Goal: Task Accomplishment & Management: Manage account settings

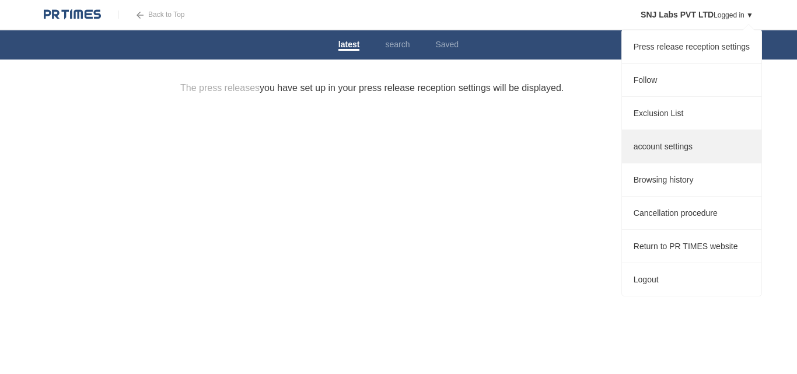
click at [661, 147] on font "account settings" at bounding box center [663, 146] width 59 height 9
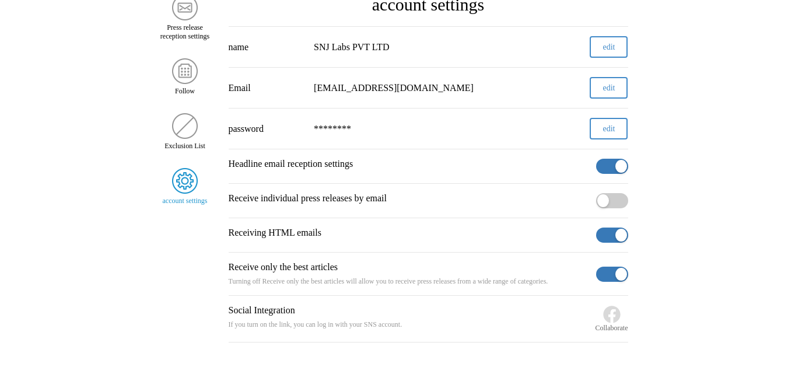
scroll to position [26, 0]
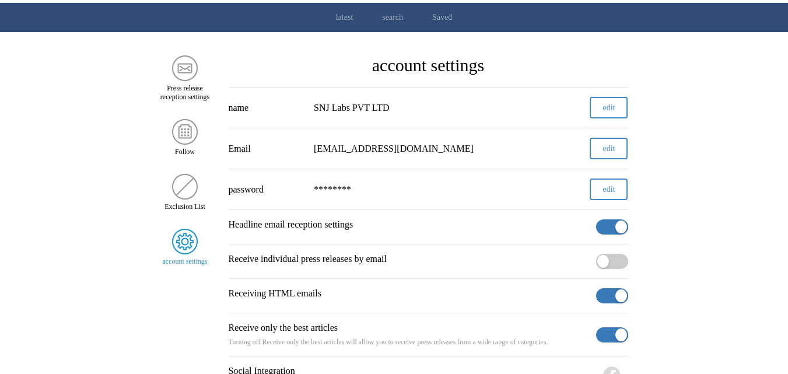
click at [193, 243] on img "Side Menu" at bounding box center [185, 242] width 26 height 26
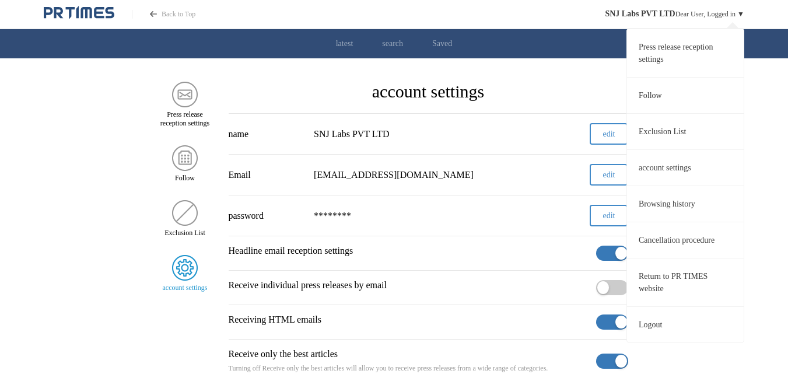
click at [687, 63] on link "Press release reception settings" at bounding box center [685, 53] width 117 height 48
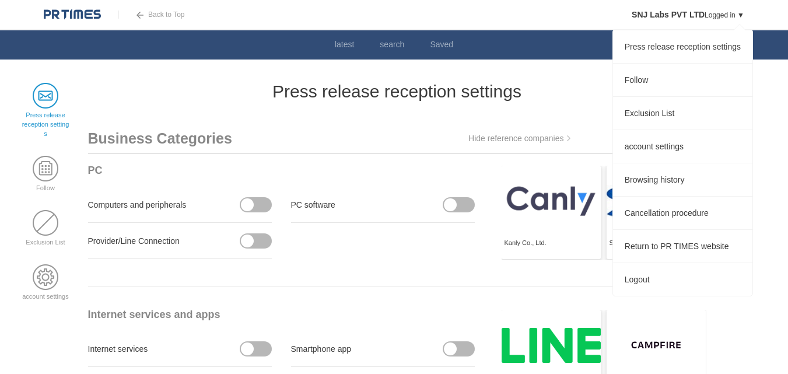
click at [721, 19] on div "SNJ Labs PVT LTD Logged in ▼ Press release reception settings Follow Exclusion …" at bounding box center [679, 14] width 130 height 29
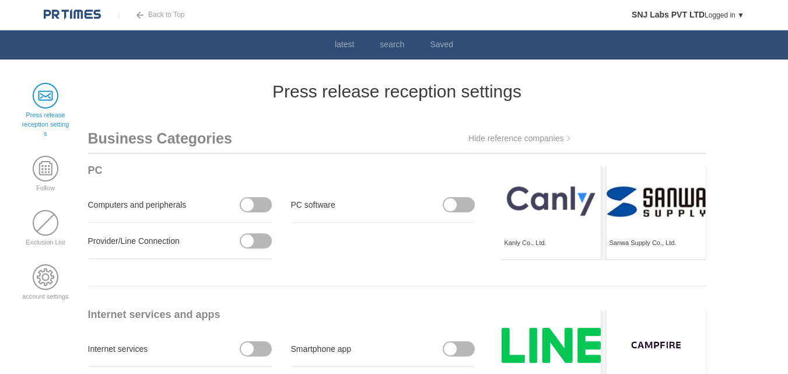
click at [144, 15] on link "Back to Top" at bounding box center [151, 15] width 66 height 8
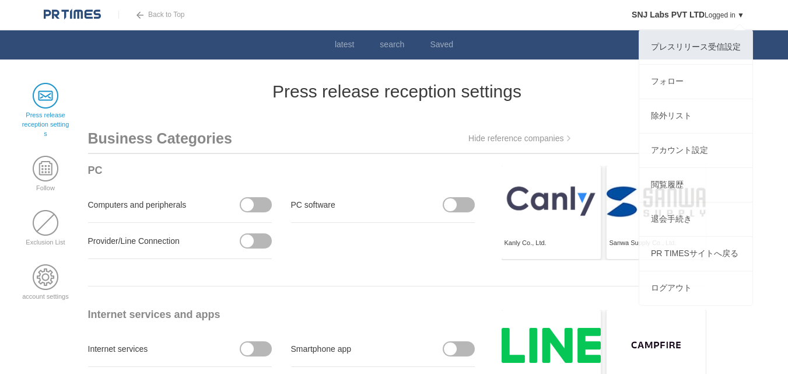
click at [632, 10] on font "SNJ Labs PVT LTD" at bounding box center [668, 14] width 73 height 9
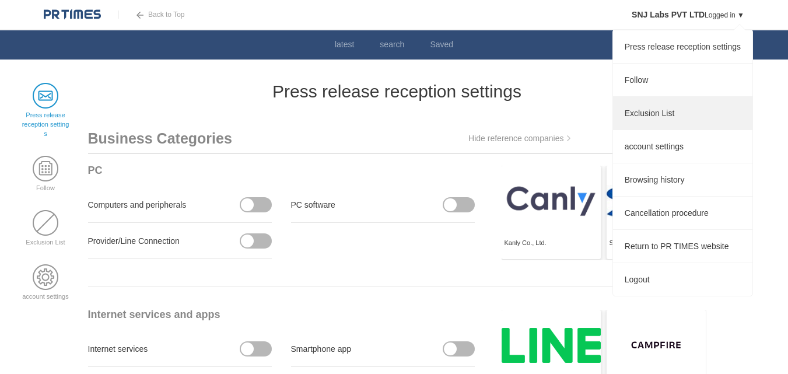
click at [669, 114] on link "Exclusion List" at bounding box center [682, 113] width 139 height 33
